Goal: Information Seeking & Learning: Learn about a topic

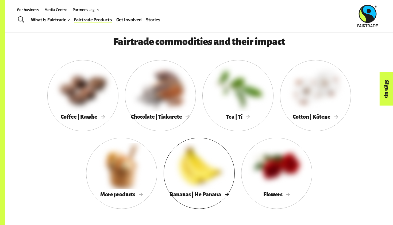
scroll to position [457, 0]
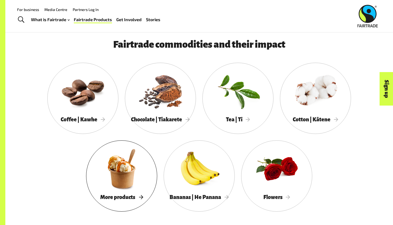
click at [131, 199] on span "More products" at bounding box center [121, 197] width 43 height 6
click at [225, 199] on span "Bananas | He Panana" at bounding box center [199, 197] width 59 height 6
click at [190, 115] on div "Chocolate | Tiakarete" at bounding box center [160, 119] width 71 height 11
click at [237, 118] on span "Tea | Tī" at bounding box center [238, 119] width 24 height 6
click at [334, 120] on span "Cotton | Kātene" at bounding box center [315, 119] width 45 height 6
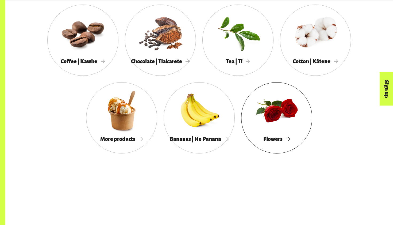
scroll to position [517, 0]
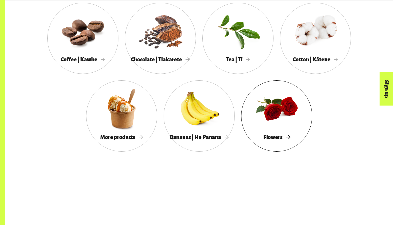
click at [290, 139] on span "Flowers" at bounding box center [276, 137] width 27 height 6
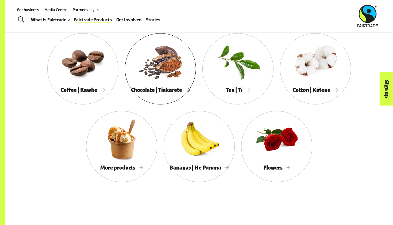
scroll to position [486, 0]
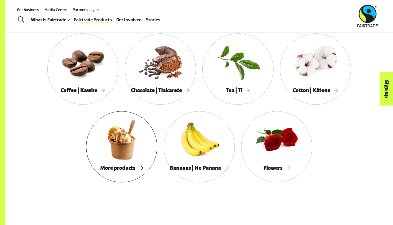
click at [138, 163] on div "More products" at bounding box center [121, 167] width 71 height 11
click at [227, 166] on span "Bananas | He Panana" at bounding box center [199, 168] width 59 height 6
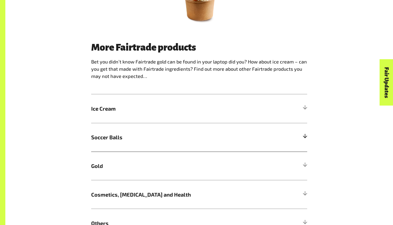
scroll to position [299, 0]
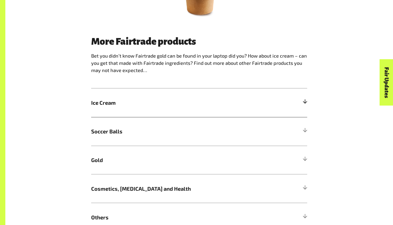
click at [230, 103] on span "Ice Cream" at bounding box center [172, 102] width 162 height 8
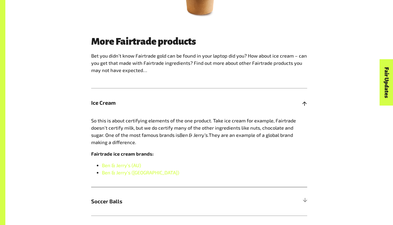
click at [231, 103] on span "Ice Cream" at bounding box center [172, 102] width 162 height 8
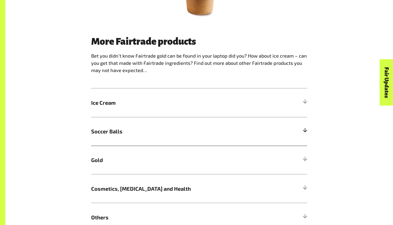
click at [186, 126] on h5 "Soccer Balls" at bounding box center [199, 131] width 216 height 29
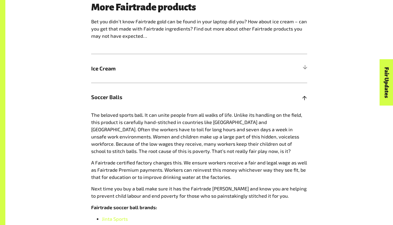
scroll to position [336, 0]
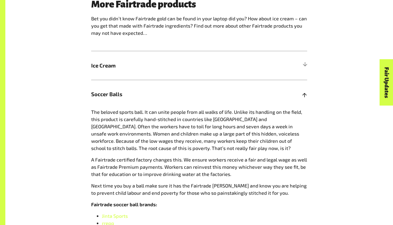
click at [202, 98] on span "Soccer Balls" at bounding box center [172, 94] width 162 height 8
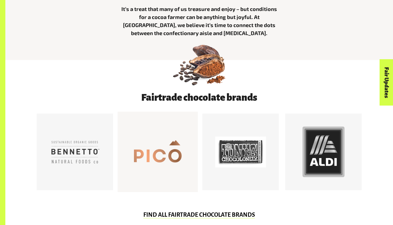
scroll to position [226, 0]
click at [166, 142] on div at bounding box center [157, 151] width 51 height 51
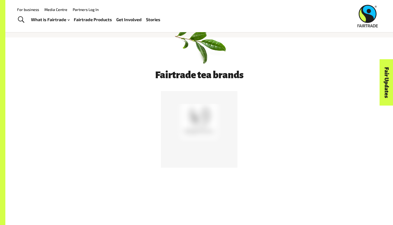
scroll to position [242, 0]
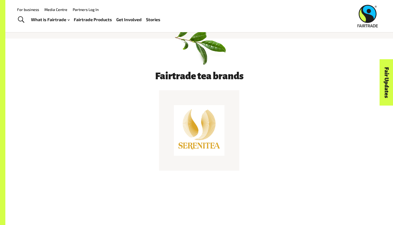
click at [207, 141] on div at bounding box center [199, 130] width 51 height 51
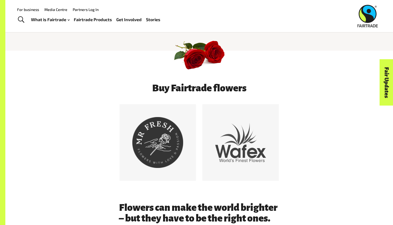
scroll to position [220, 0]
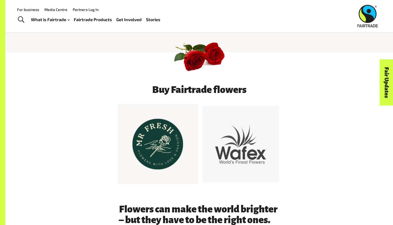
click at [153, 142] on div at bounding box center [157, 143] width 51 height 51
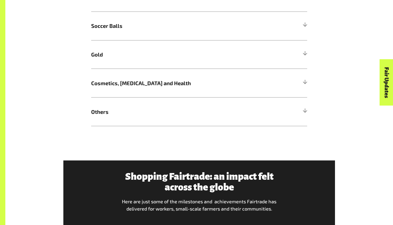
scroll to position [406, 0]
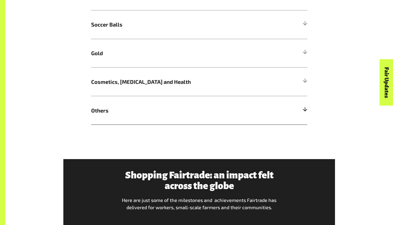
click at [164, 121] on h5 "Others" at bounding box center [199, 110] width 216 height 29
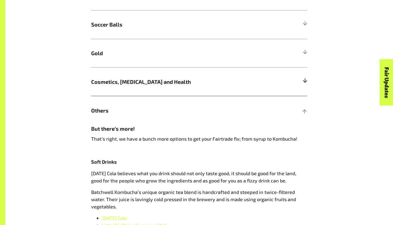
click at [207, 82] on span "Cosmetics, Skin Care and Health" at bounding box center [172, 82] width 162 height 8
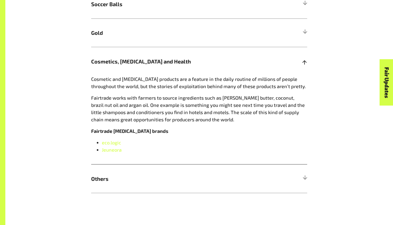
scroll to position [428, 0]
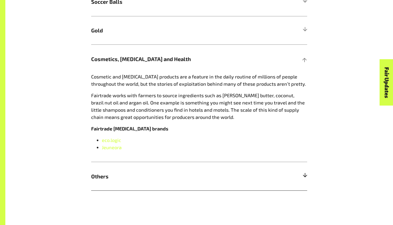
click at [111, 180] on h5 "Others" at bounding box center [199, 175] width 216 height 29
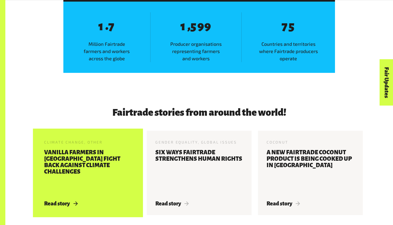
scroll to position [893, 0]
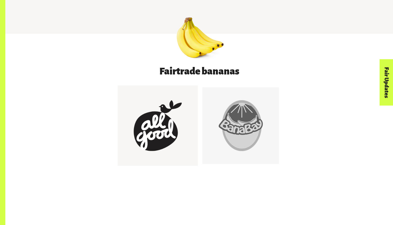
scroll to position [262, 0]
